Goal: Information Seeking & Learning: Understand process/instructions

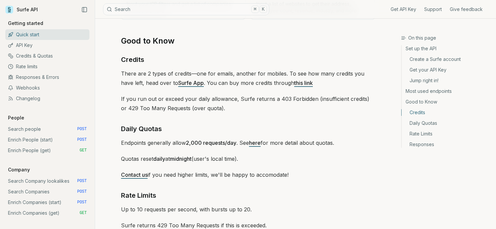
scroll to position [1025, 0]
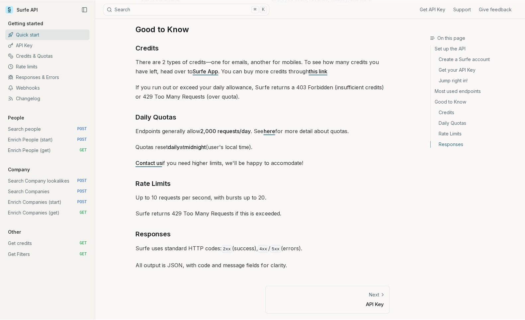
scroll to position [934, 0]
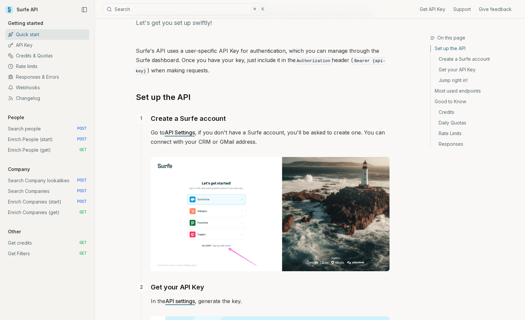
scroll to position [46, 0]
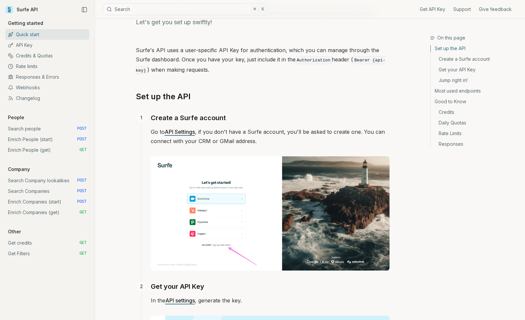
click at [461, 124] on link "Daily Quotas" at bounding box center [475, 123] width 89 height 11
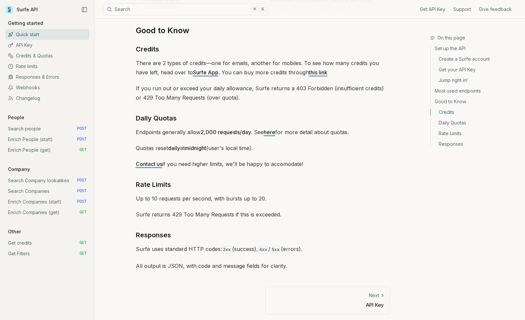
click at [452, 133] on link "Rate Limits" at bounding box center [475, 133] width 89 height 11
